Goal: Task Accomplishment & Management: Use online tool/utility

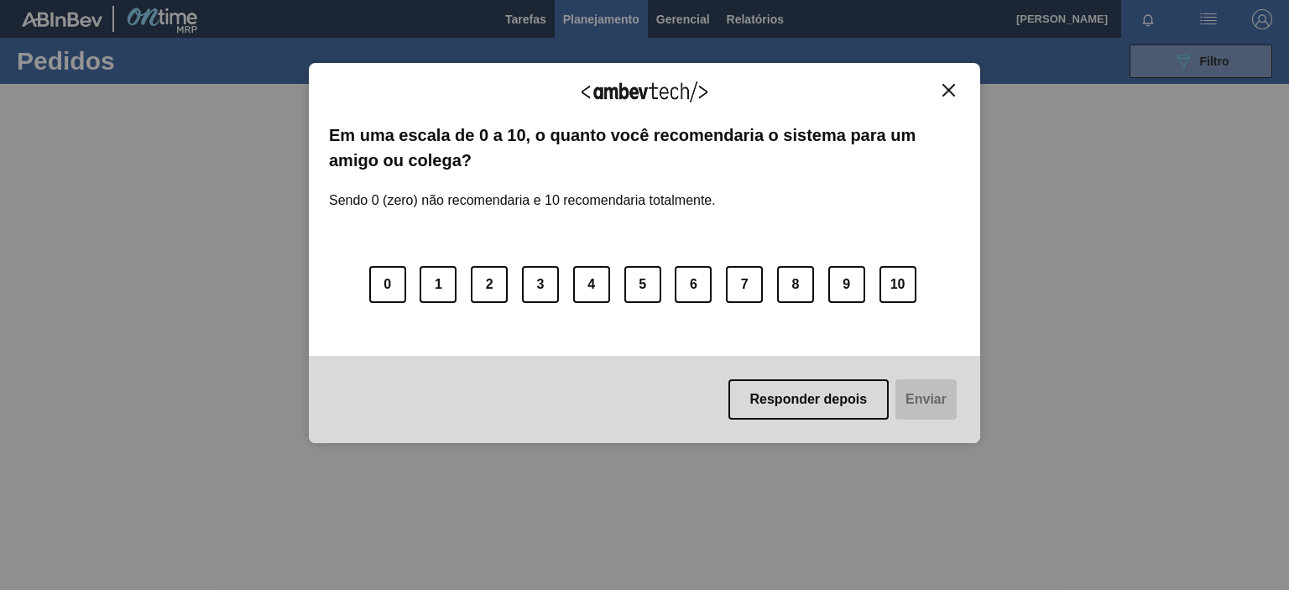
click at [754, 23] on div "Agradecemos seu feedback! Em uma escala de 0 a 10, o quanto você recomendaria o…" at bounding box center [645, 253] width 672 height 543
drag, startPoint x: 773, startPoint y: 397, endPoint x: 775, endPoint y: 177, distance: 219.9
click at [773, 382] on button "Responder depois" at bounding box center [809, 399] width 161 height 40
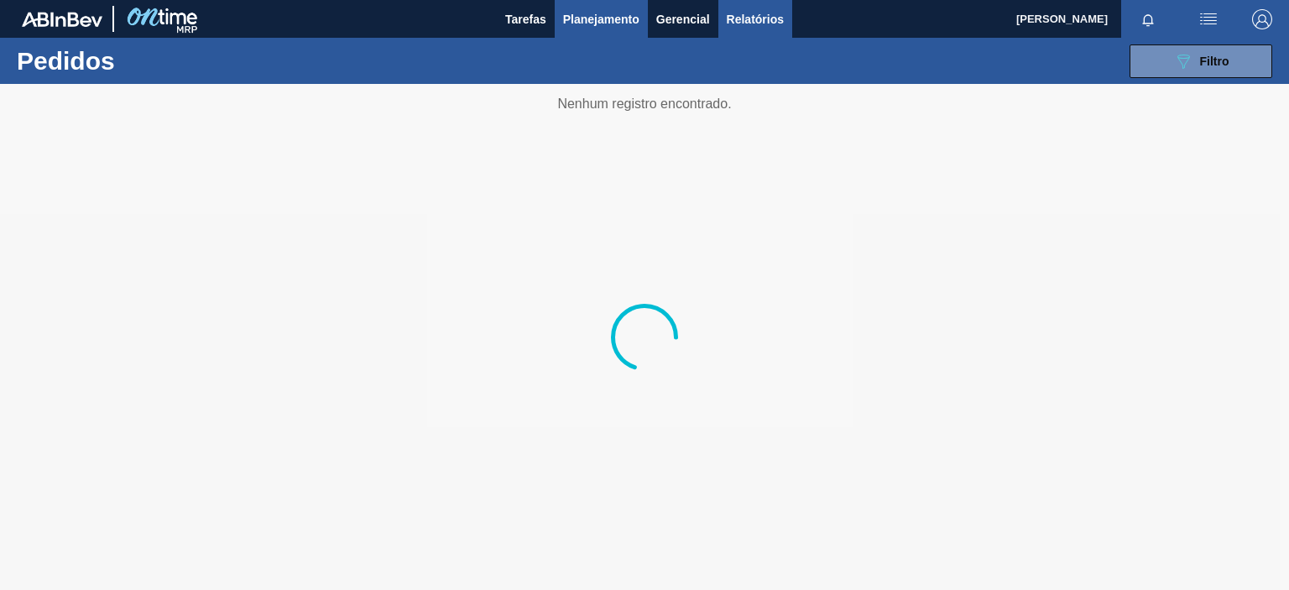
click at [746, 19] on span "Relatórios" at bounding box center [755, 19] width 57 height 20
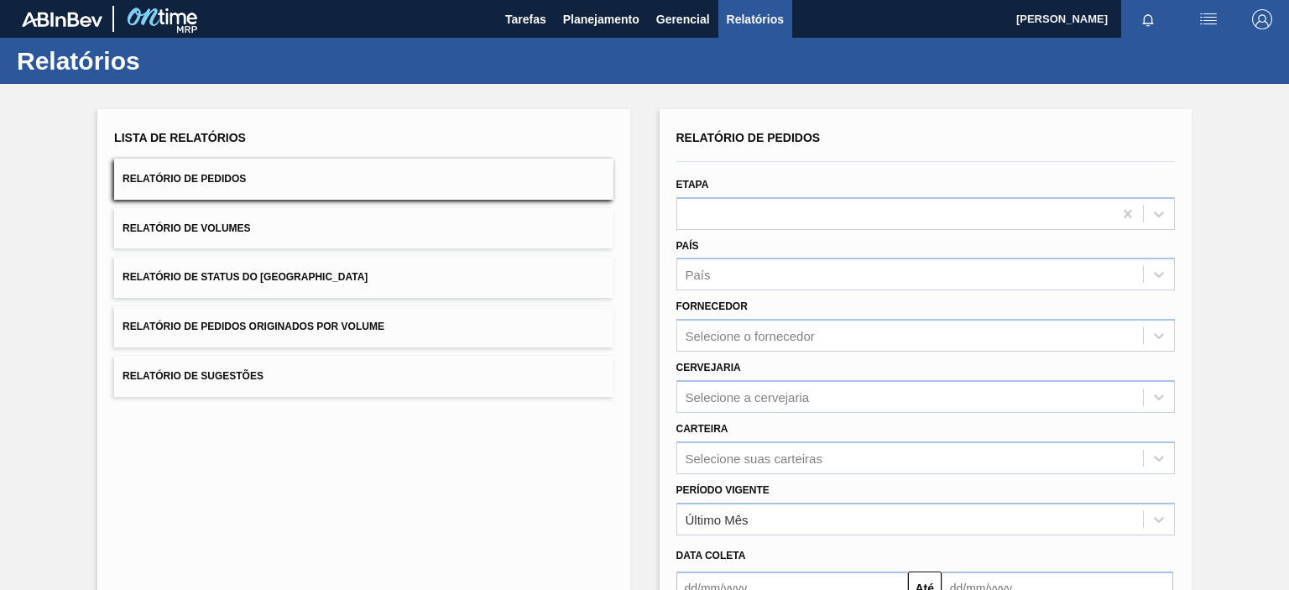
click at [713, 378] on div "Cervejaria Selecione a cervejaria" at bounding box center [926, 384] width 499 height 57
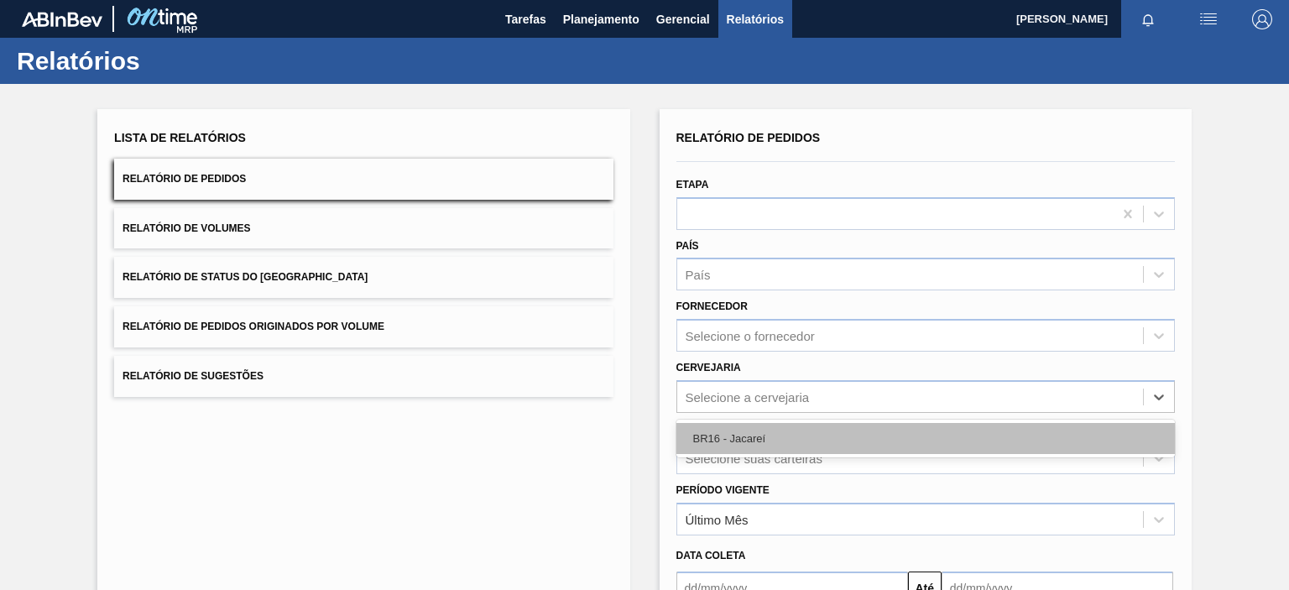
click at [729, 432] on div "BR16 - Jacareí" at bounding box center [926, 438] width 499 height 31
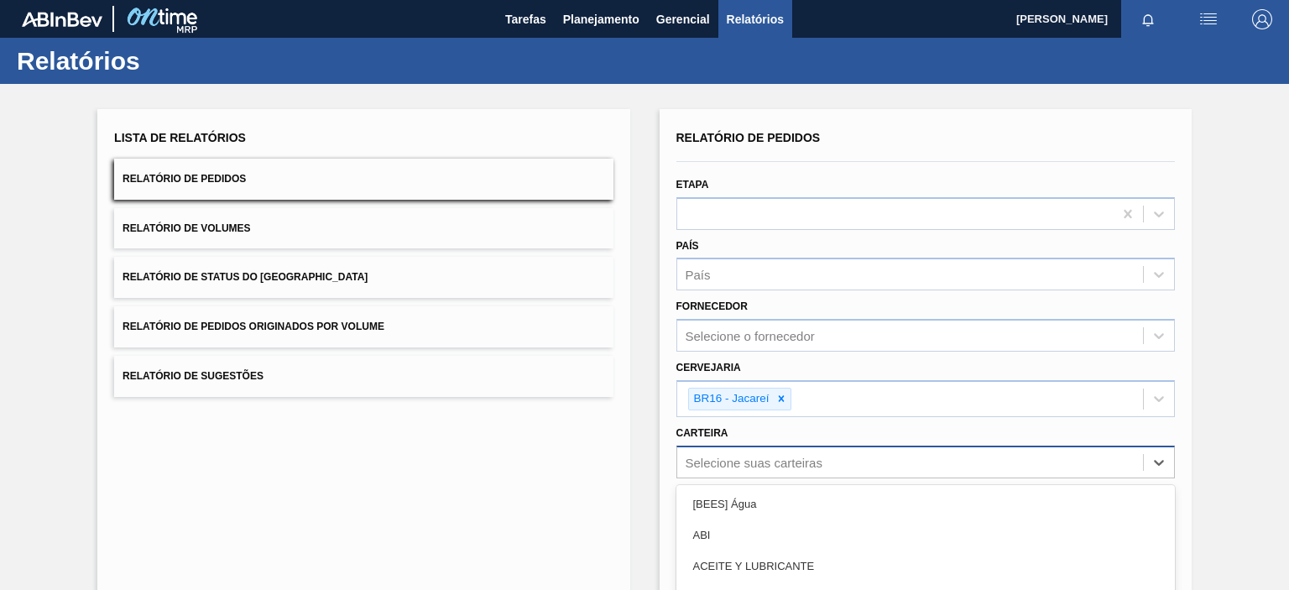
click at [757, 460] on div "option Açúcar Líquido focused, 5 of 101. 101 results available. Use Up and Down…" at bounding box center [926, 462] width 499 height 33
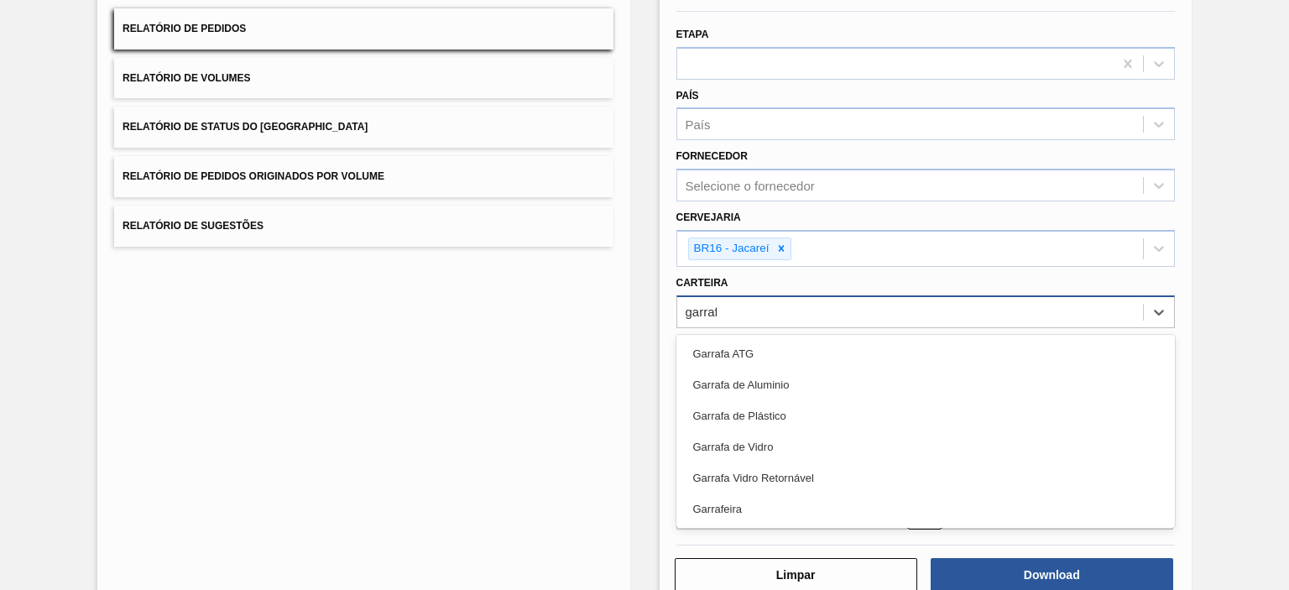
type input "garrafa"
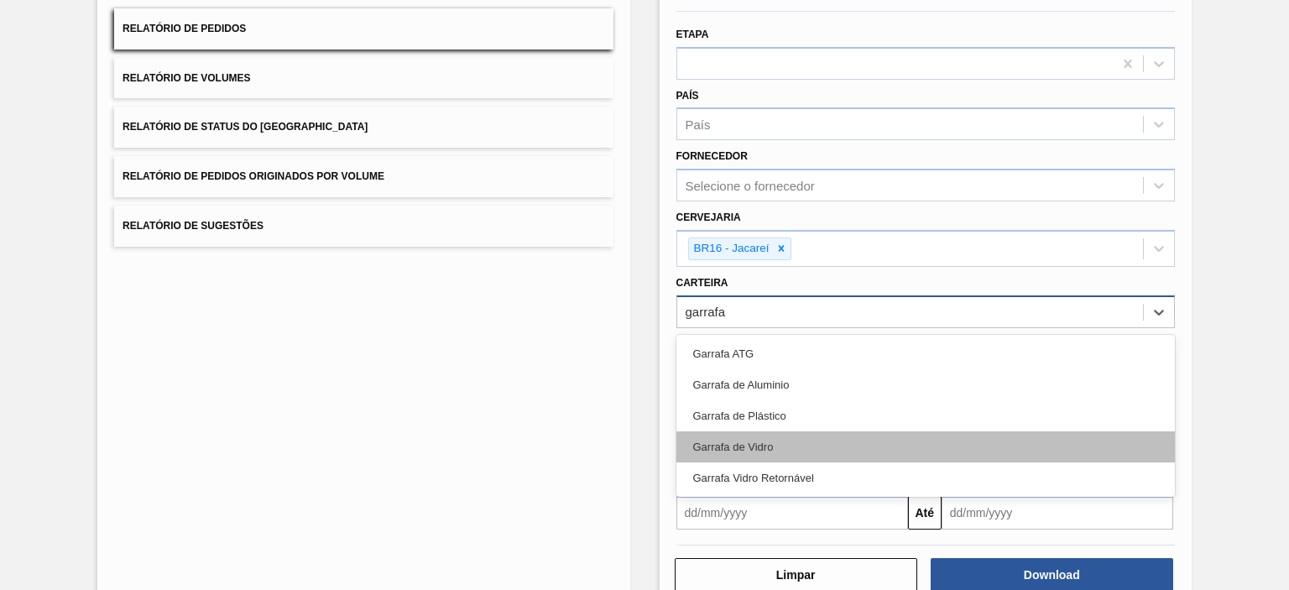
click at [762, 442] on div "Garrafa de Vidro" at bounding box center [926, 446] width 499 height 31
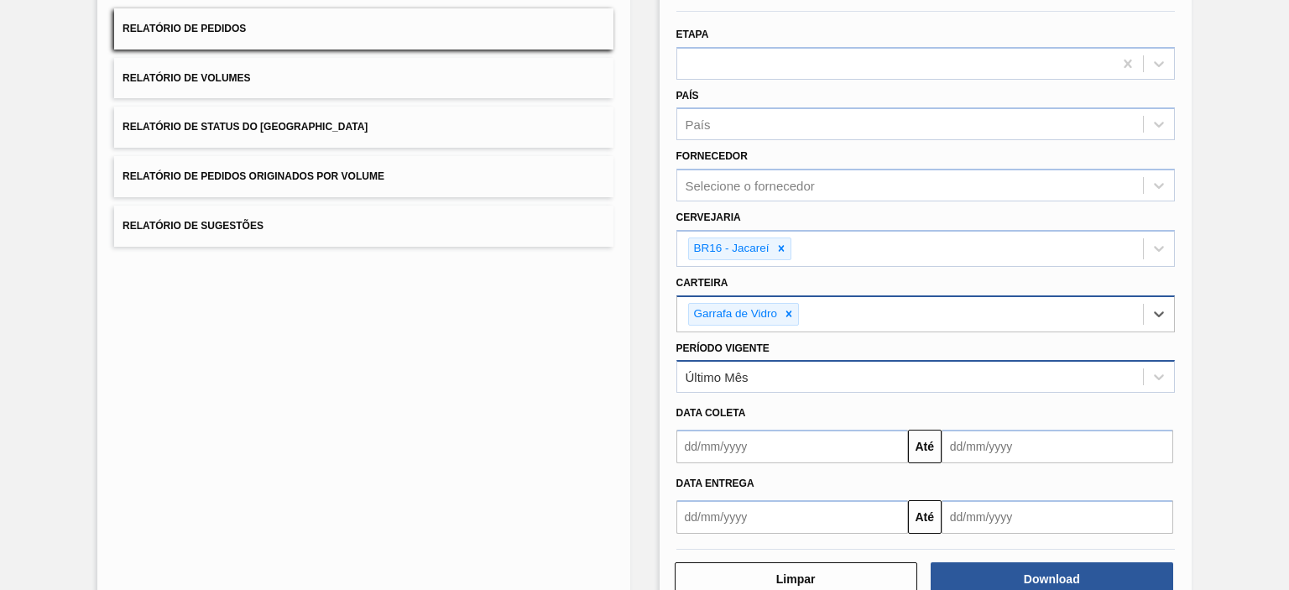
click at [752, 378] on div "Último Mês" at bounding box center [910, 377] width 466 height 24
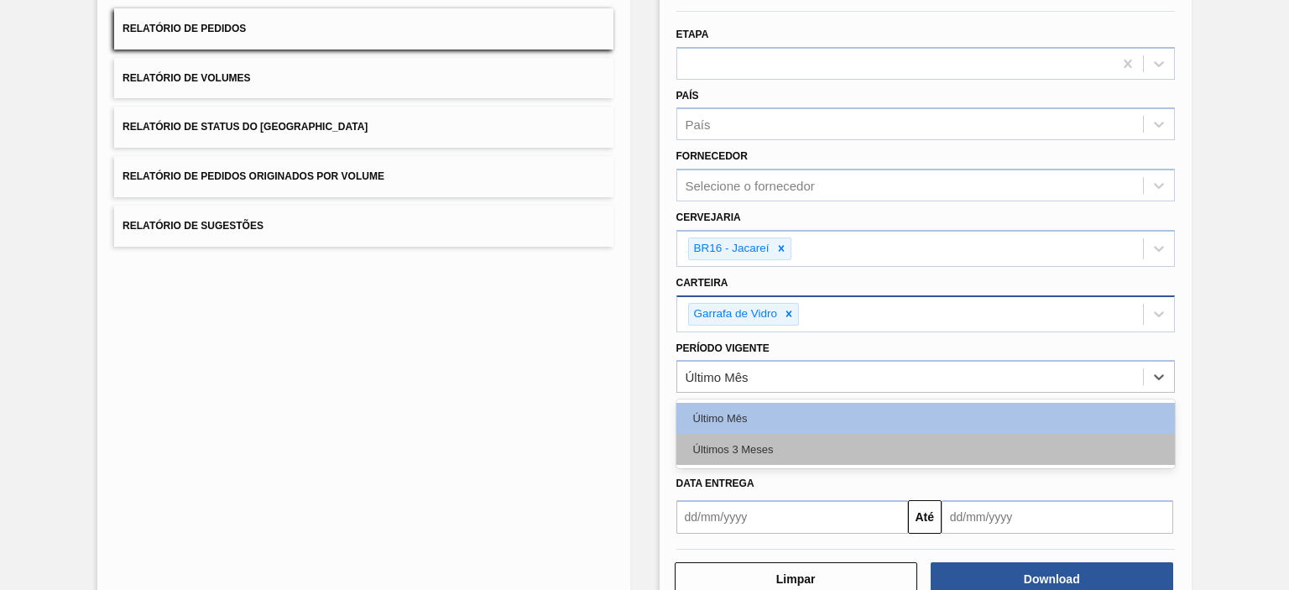
scroll to position [151, 0]
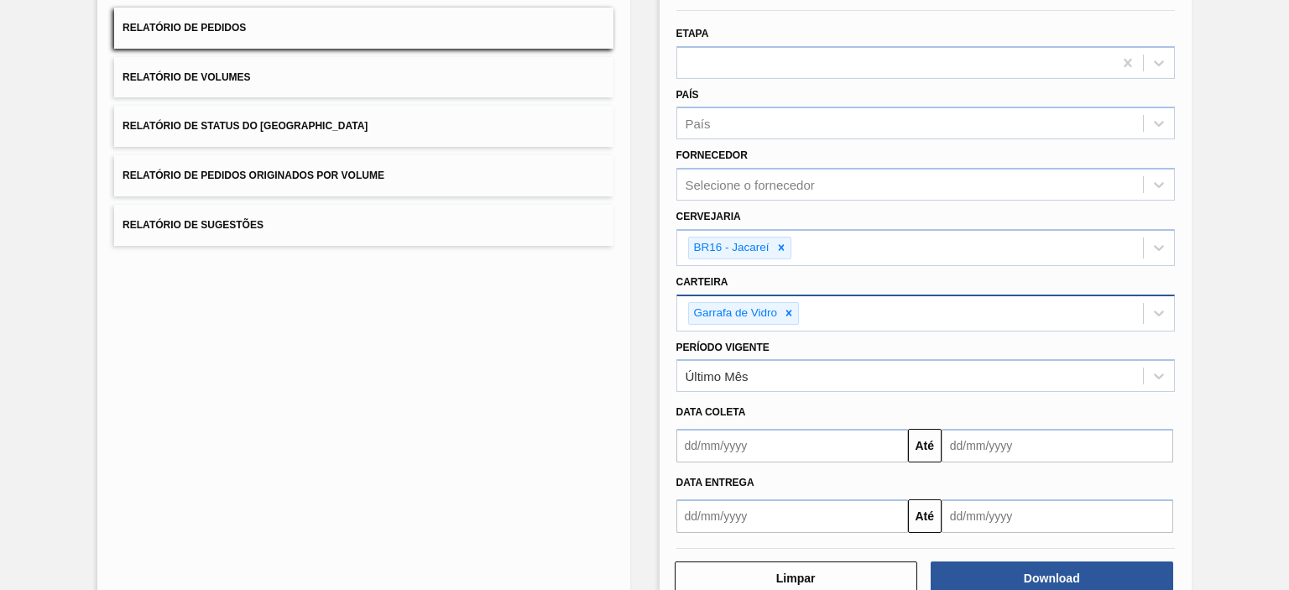
click at [1225, 474] on div "Lista de Relatórios Relatório de Pedidos Relatório de Volumes Relatório de Stat…" at bounding box center [644, 284] width 1289 height 702
click at [771, 457] on input "text" at bounding box center [793, 446] width 232 height 34
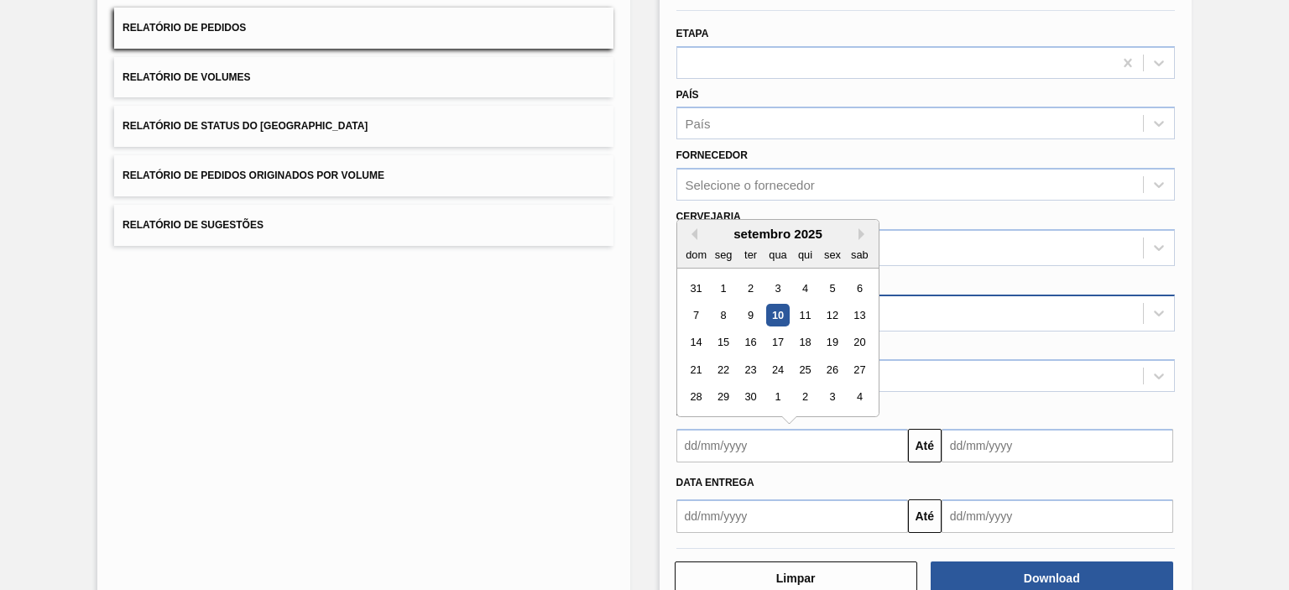
click at [780, 306] on div "10" at bounding box center [777, 315] width 23 height 23
type input "[DATE]"
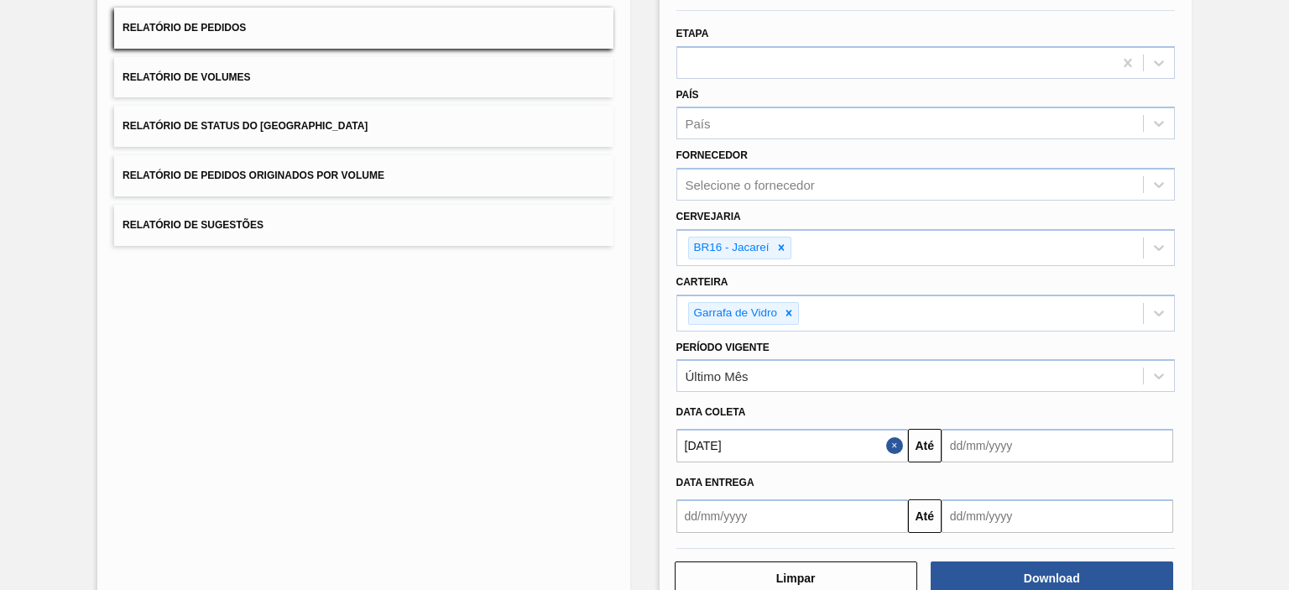
drag, startPoint x: 967, startPoint y: 426, endPoint x: 969, endPoint y: 441, distance: 15.2
click at [967, 429] on input "text" at bounding box center [1058, 446] width 232 height 34
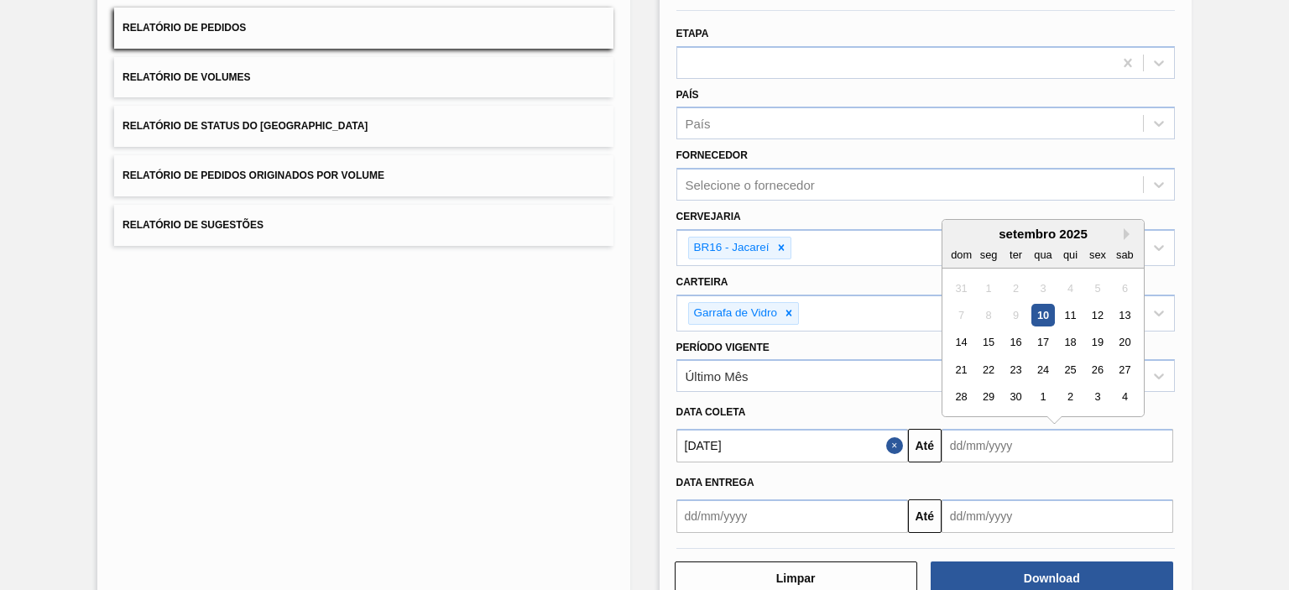
click at [1210, 367] on div "Lista de Relatórios Relatório de Pedidos Relatório de Volumes Relatório de Stat…" at bounding box center [644, 284] width 1289 height 702
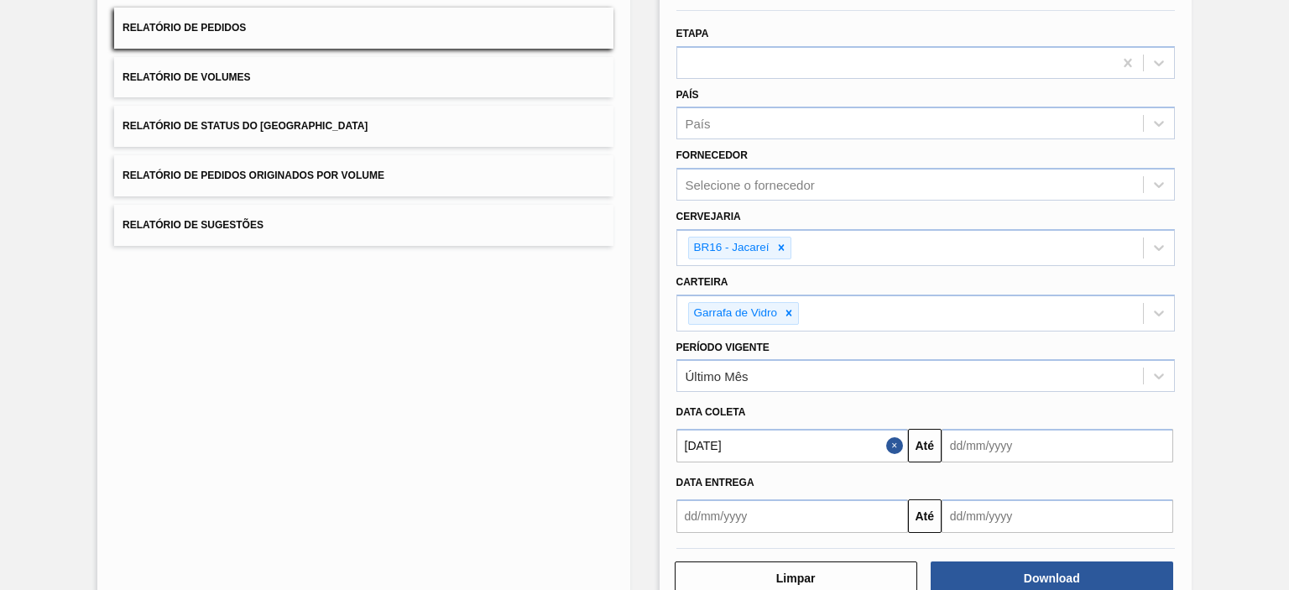
scroll to position [191, 0]
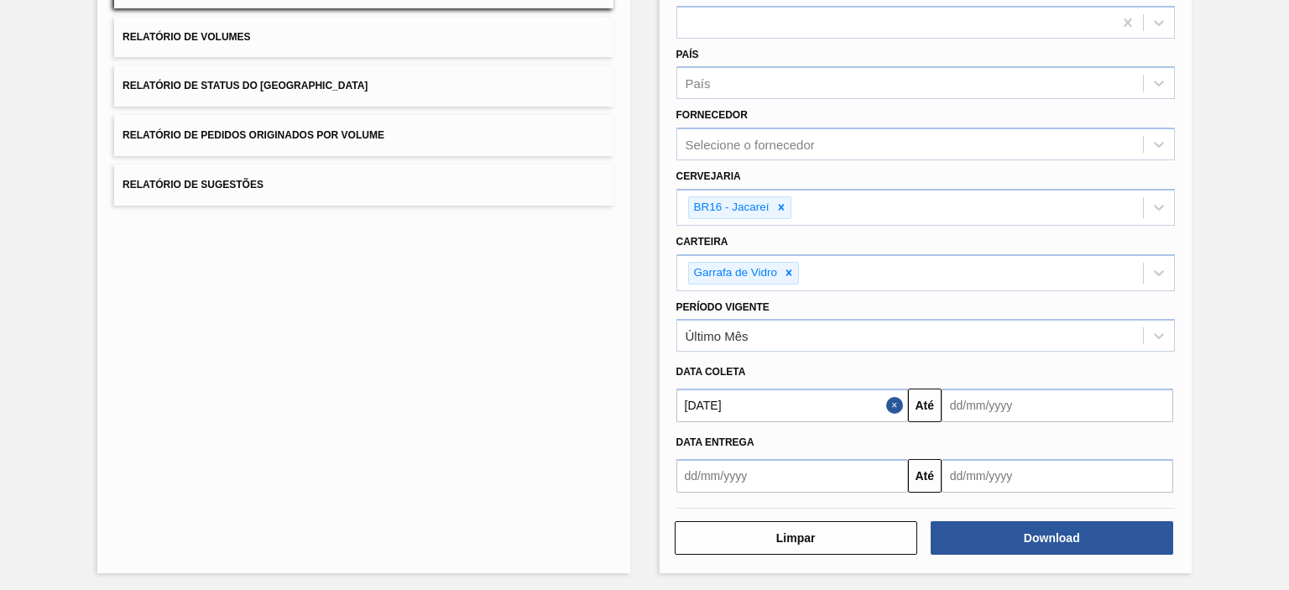
click at [997, 463] on input "text" at bounding box center [1058, 476] width 232 height 34
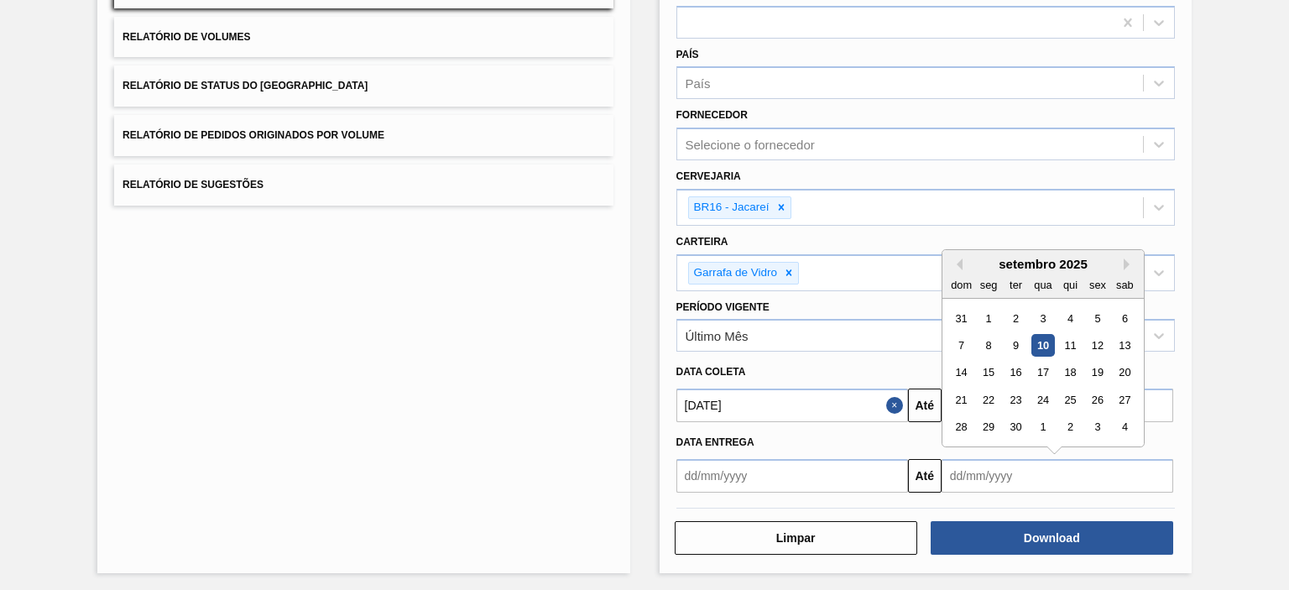
click at [802, 467] on input "text" at bounding box center [793, 476] width 232 height 34
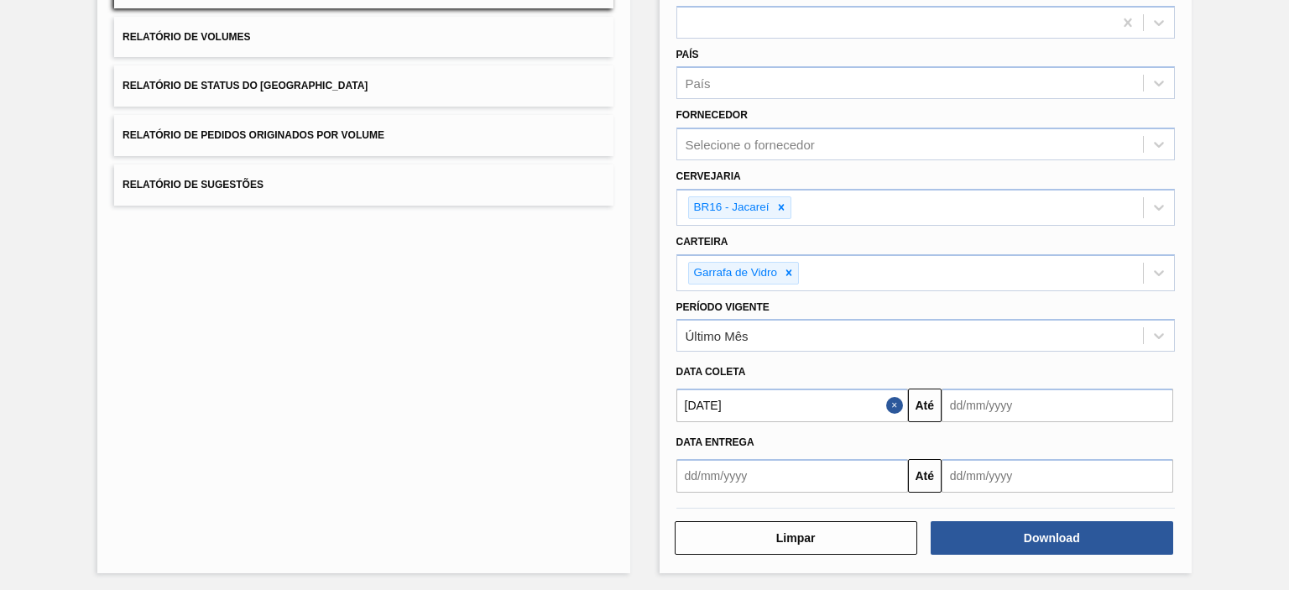
drag, startPoint x: 1190, startPoint y: 386, endPoint x: 1121, endPoint y: 415, distance: 75.6
click at [1187, 390] on div "Lista de Relatórios Relatório de Pedidos Relatório de Volumes Relatório de Stat…" at bounding box center [644, 244] width 1289 height 702
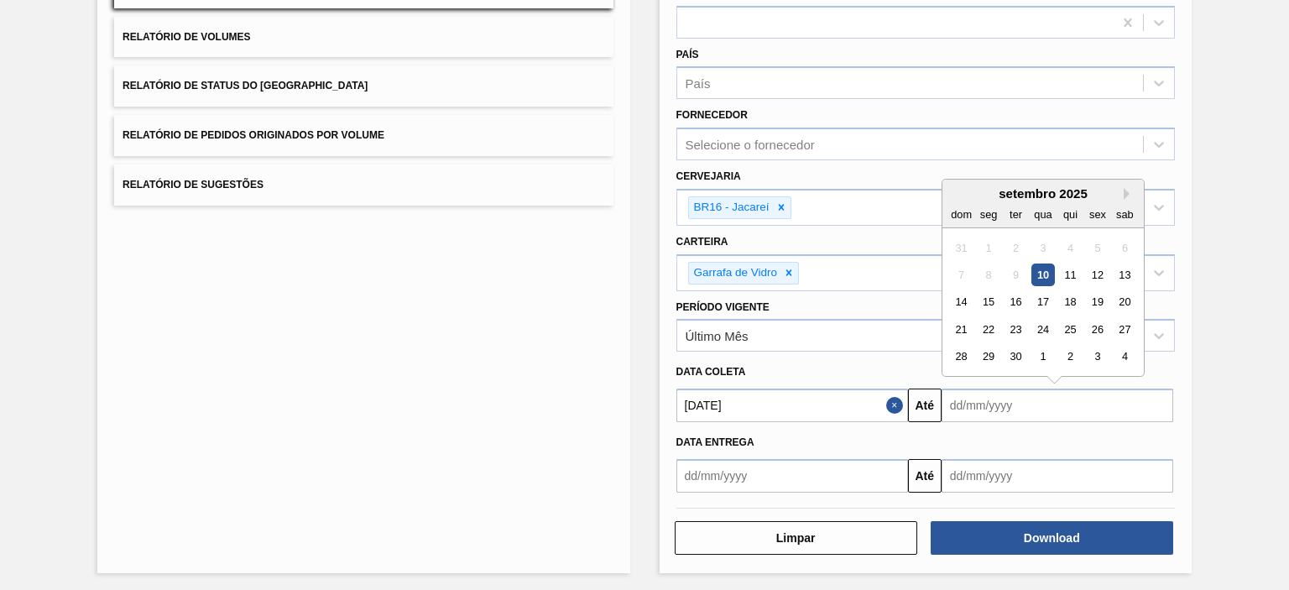
click at [1032, 393] on input "text" at bounding box center [1058, 406] width 232 height 34
click at [1016, 348] on div "30" at bounding box center [1016, 357] width 23 height 23
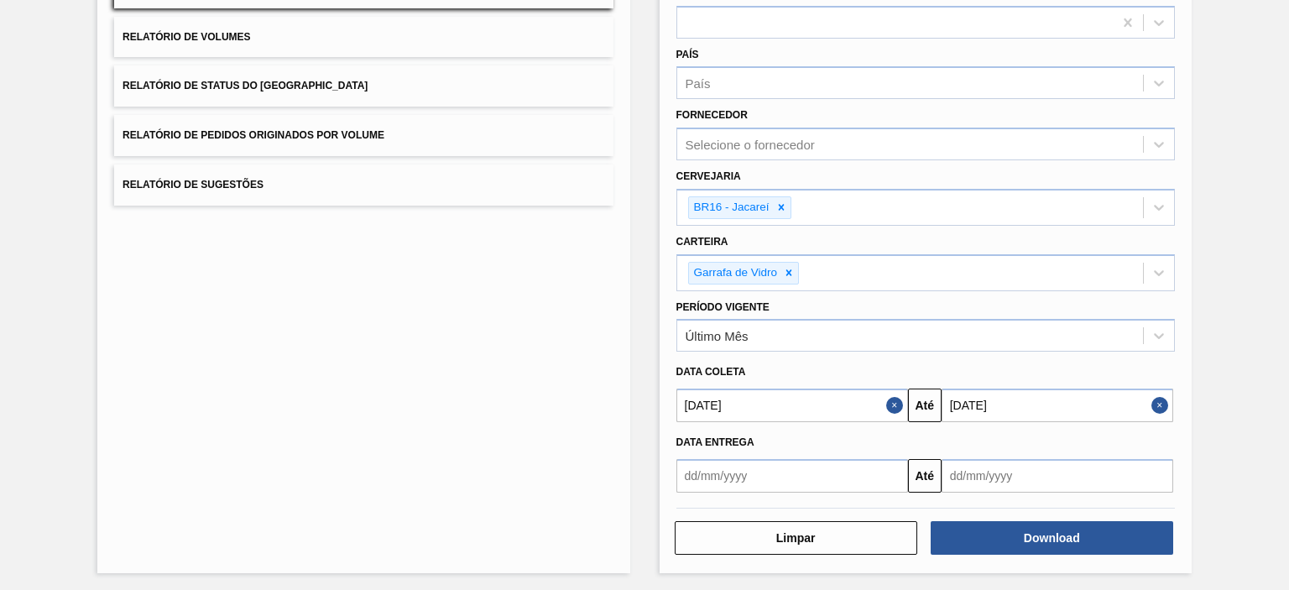
type input "[DATE]"
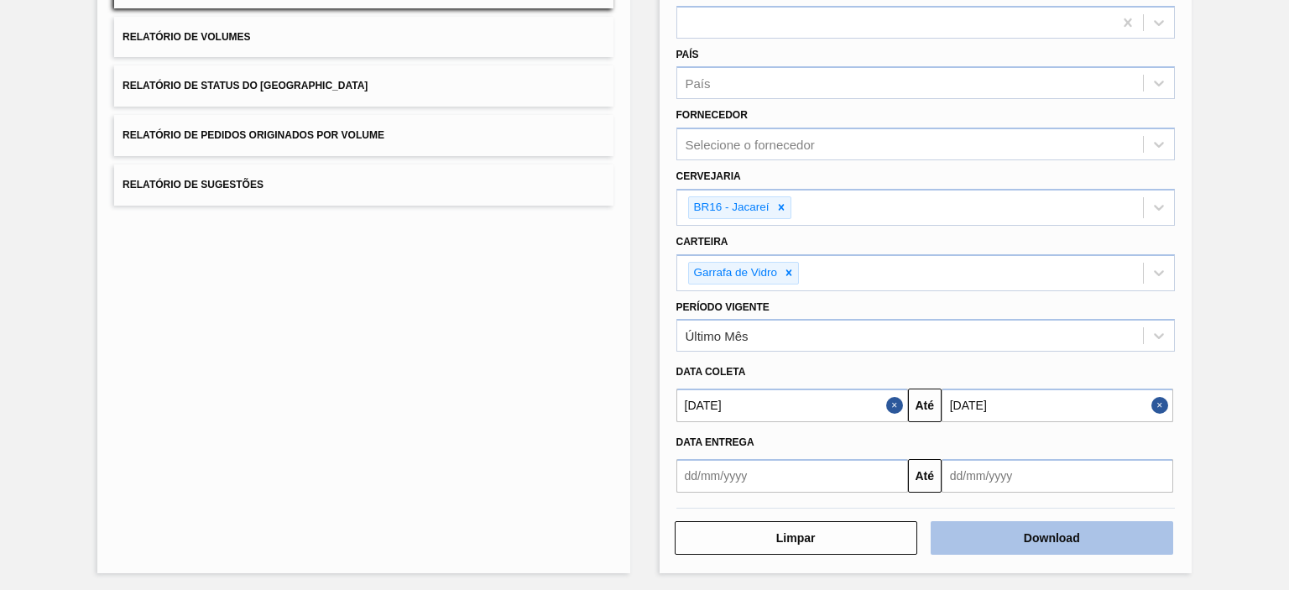
drag, startPoint x: 1011, startPoint y: 536, endPoint x: 1014, endPoint y: 544, distance: 9.0
click at [1014, 544] on button "Download" at bounding box center [1052, 538] width 243 height 34
